Goal: Task Accomplishment & Management: Use online tool/utility

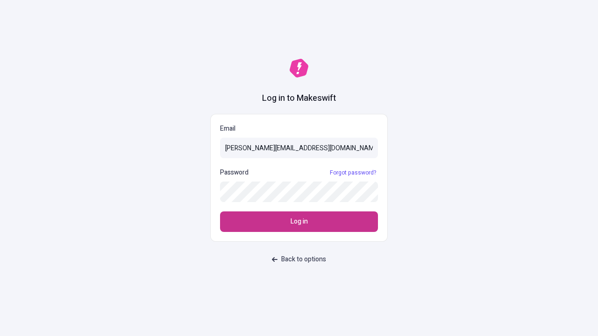
click at [299, 222] on span "Log in" at bounding box center [299, 222] width 17 height 10
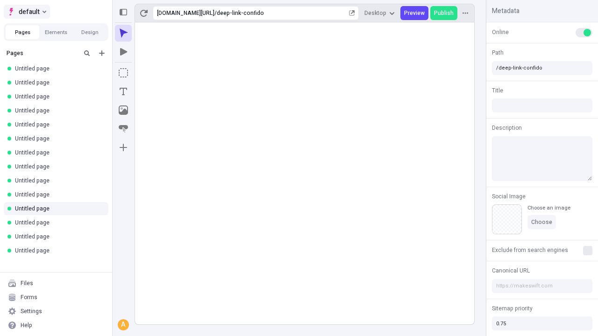
click at [26, 12] on span "default" at bounding box center [29, 11] width 21 height 11
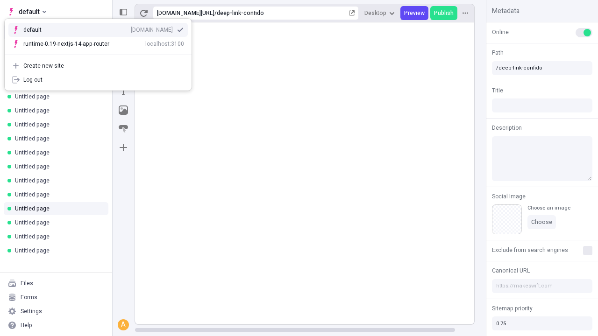
click at [131, 28] on div "qee9k4dy7d.staging.makeswift.site" at bounding box center [152, 29] width 42 height 7
click at [102, 53] on icon "Add new" at bounding box center [102, 53] width 6 height 6
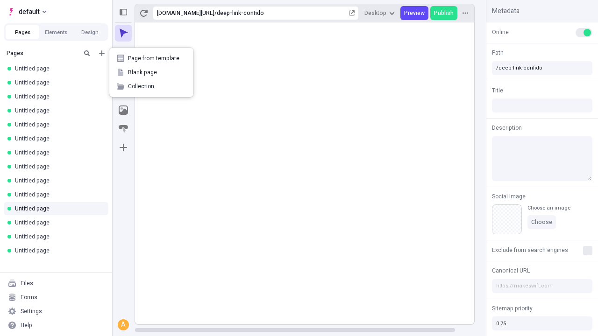
click at [151, 72] on span "Blank page" at bounding box center [157, 72] width 58 height 7
type input "/deep-link-patruus"
